Goal: Book appointment/travel/reservation

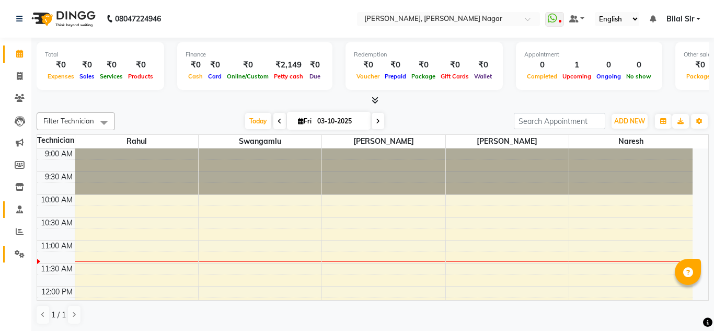
click at [19, 255] on icon at bounding box center [20, 254] width 10 height 8
click at [18, 231] on icon at bounding box center [20, 232] width 8 height 8
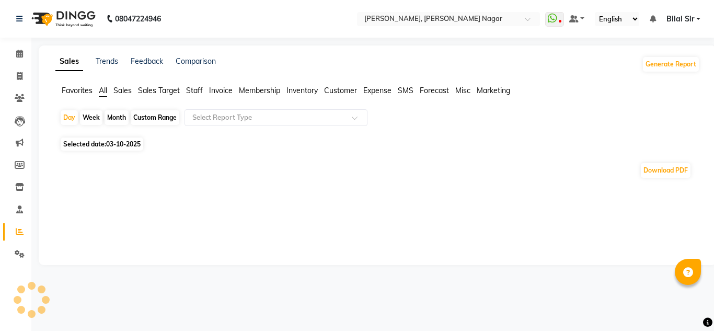
click at [103, 146] on span "Selected date: 03-10-2025" at bounding box center [102, 144] width 83 height 13
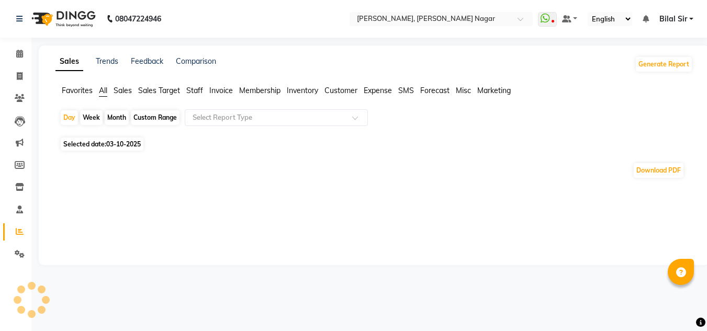
select select "10"
select select "2025"
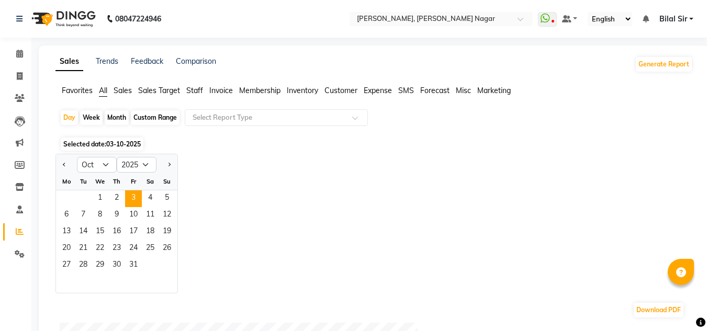
click at [120, 190] on div "Mo Tu We Th Fr Sa Su" at bounding box center [116, 181] width 121 height 17
click at [119, 194] on span "2" at bounding box center [116, 198] width 17 height 17
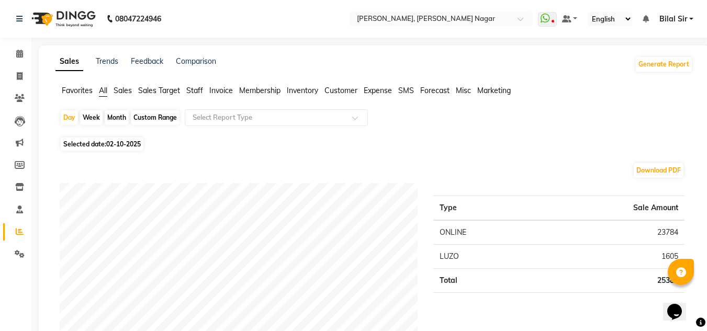
click at [18, 50] on icon at bounding box center [19, 54] width 7 height 8
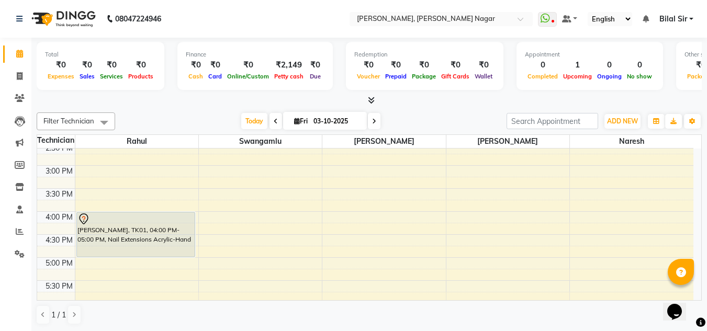
scroll to position [258, 0]
click at [368, 122] on span at bounding box center [374, 121] width 13 height 16
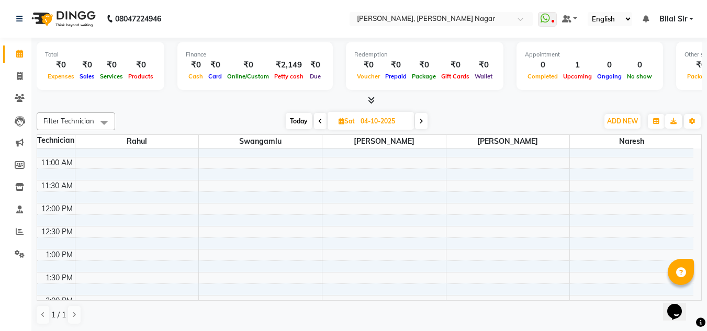
scroll to position [0, 0]
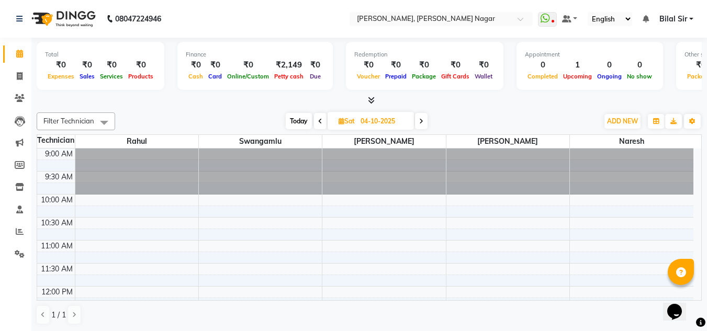
click at [320, 117] on span at bounding box center [320, 121] width 13 height 16
type input "03-10-2025"
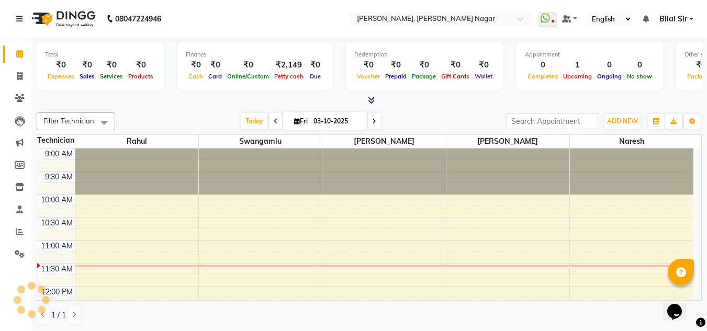
scroll to position [93, 0]
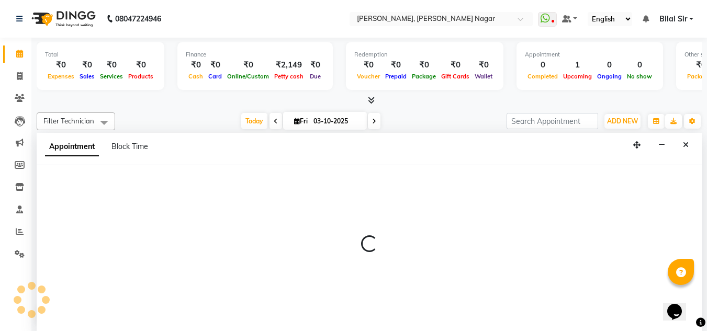
scroll to position [1, 0]
select select "81677"
select select "tentative"
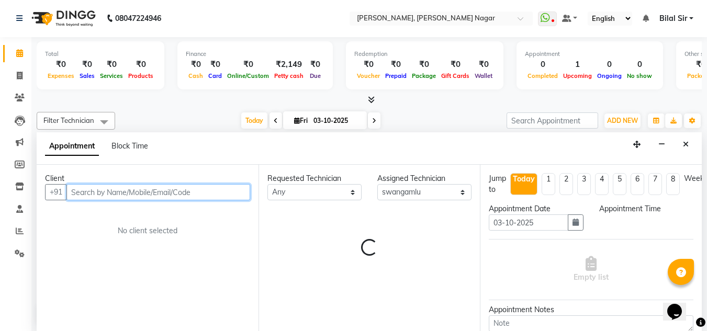
select select "660"
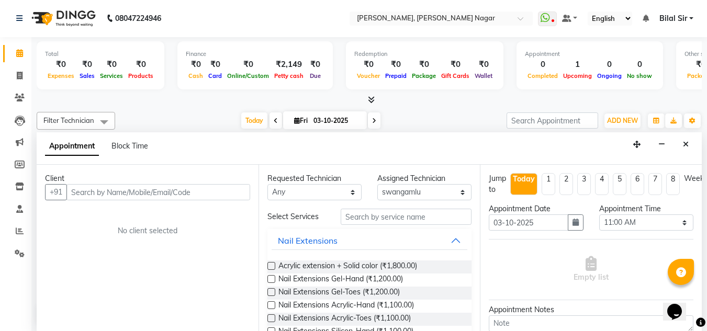
click at [206, 151] on div "Appointment Block Time" at bounding box center [369, 148] width 665 height 32
